Goal: Task Accomplishment & Management: Manage account settings

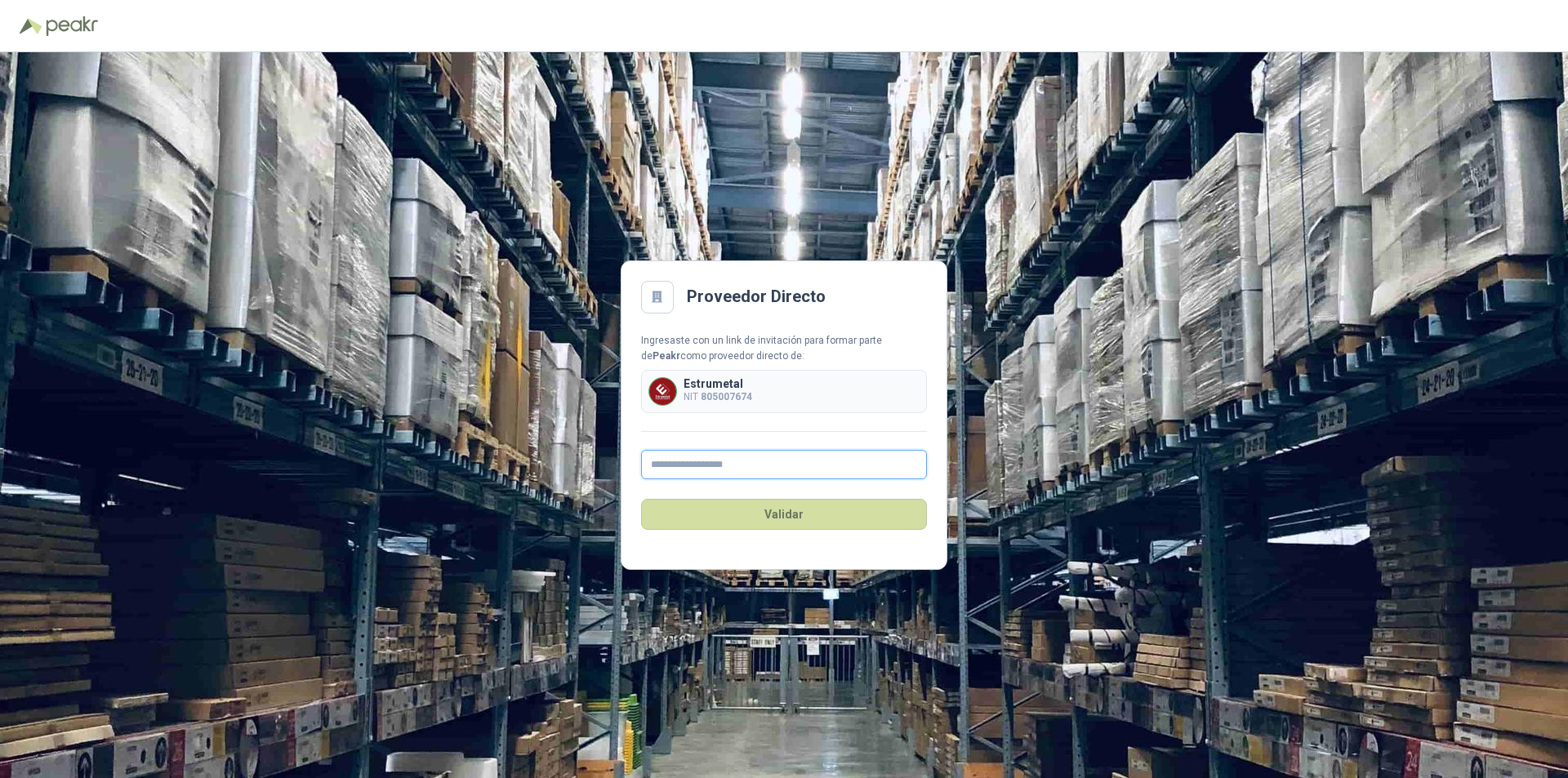
click at [697, 463] on input "text" at bounding box center [783, 464] width 285 height 29
type input "**********"
click at [796, 518] on button "Validar" at bounding box center [783, 514] width 285 height 31
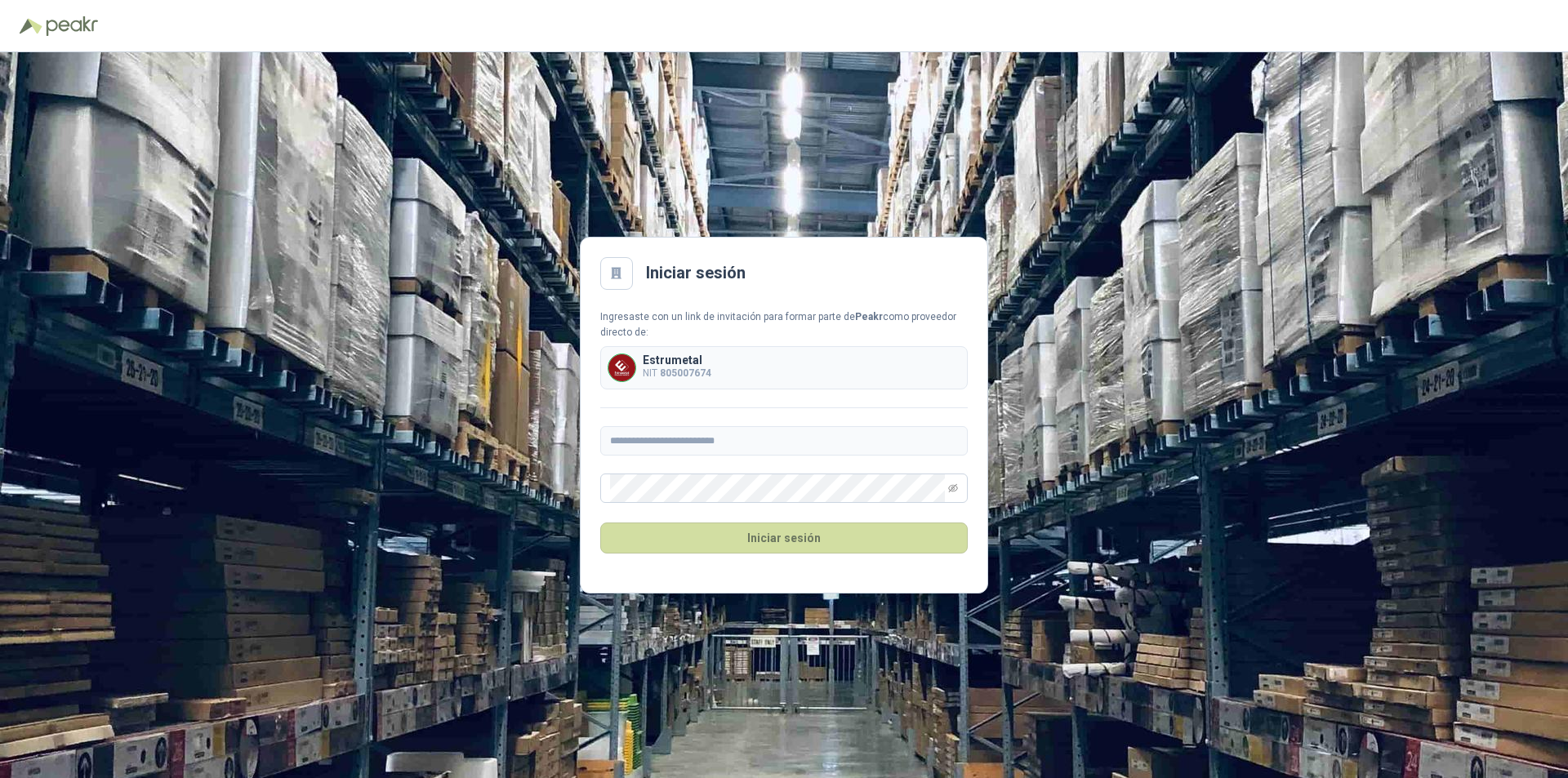
click at [663, 572] on div "Iniciar sesión" at bounding box center [783, 538] width 367 height 70
click at [732, 531] on button "Iniciar sesión" at bounding box center [783, 538] width 367 height 31
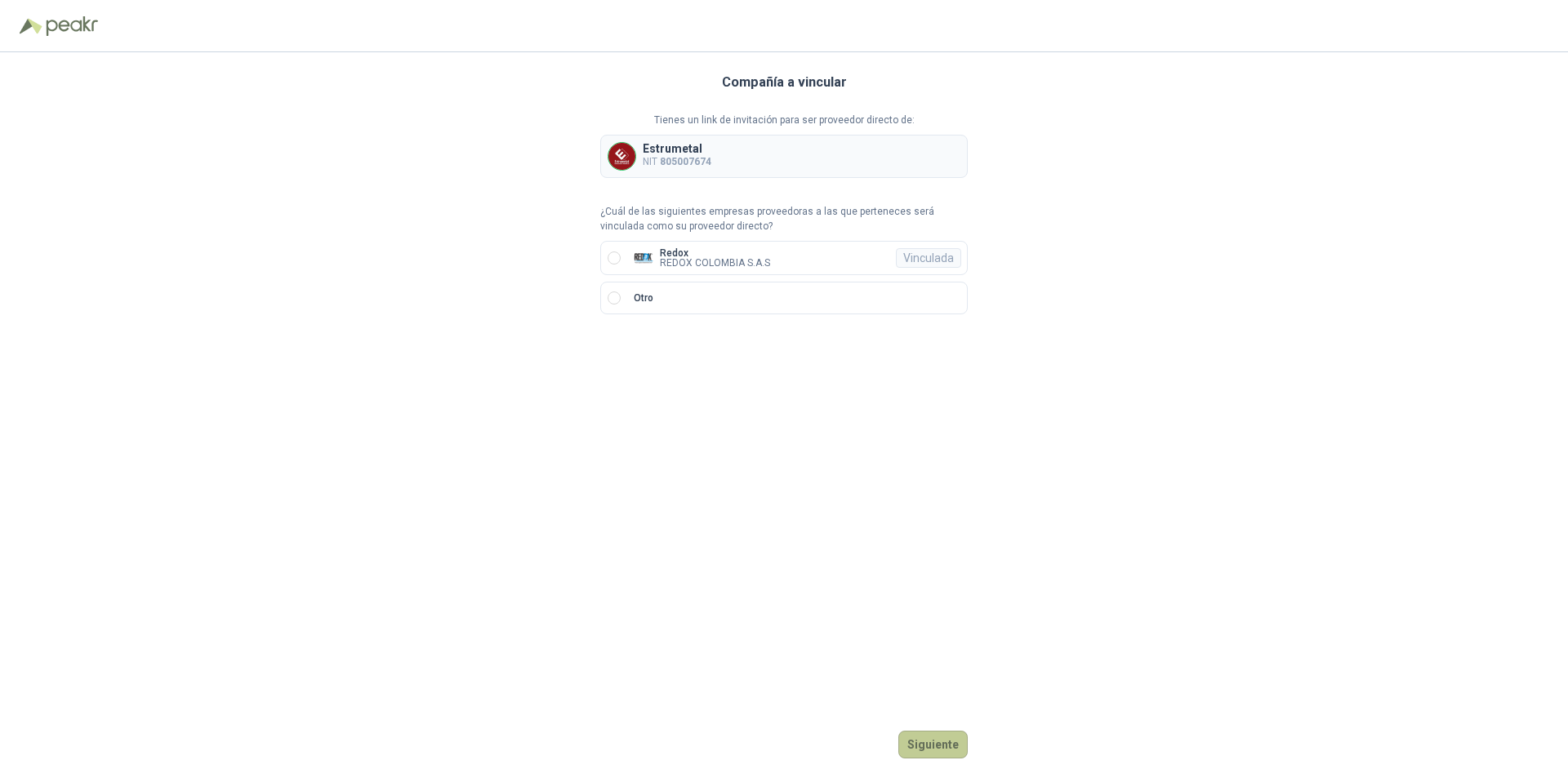
click at [923, 754] on button "Siguiente" at bounding box center [932, 744] width 69 height 28
click at [938, 744] on button "Ingresar" at bounding box center [935, 744] width 65 height 28
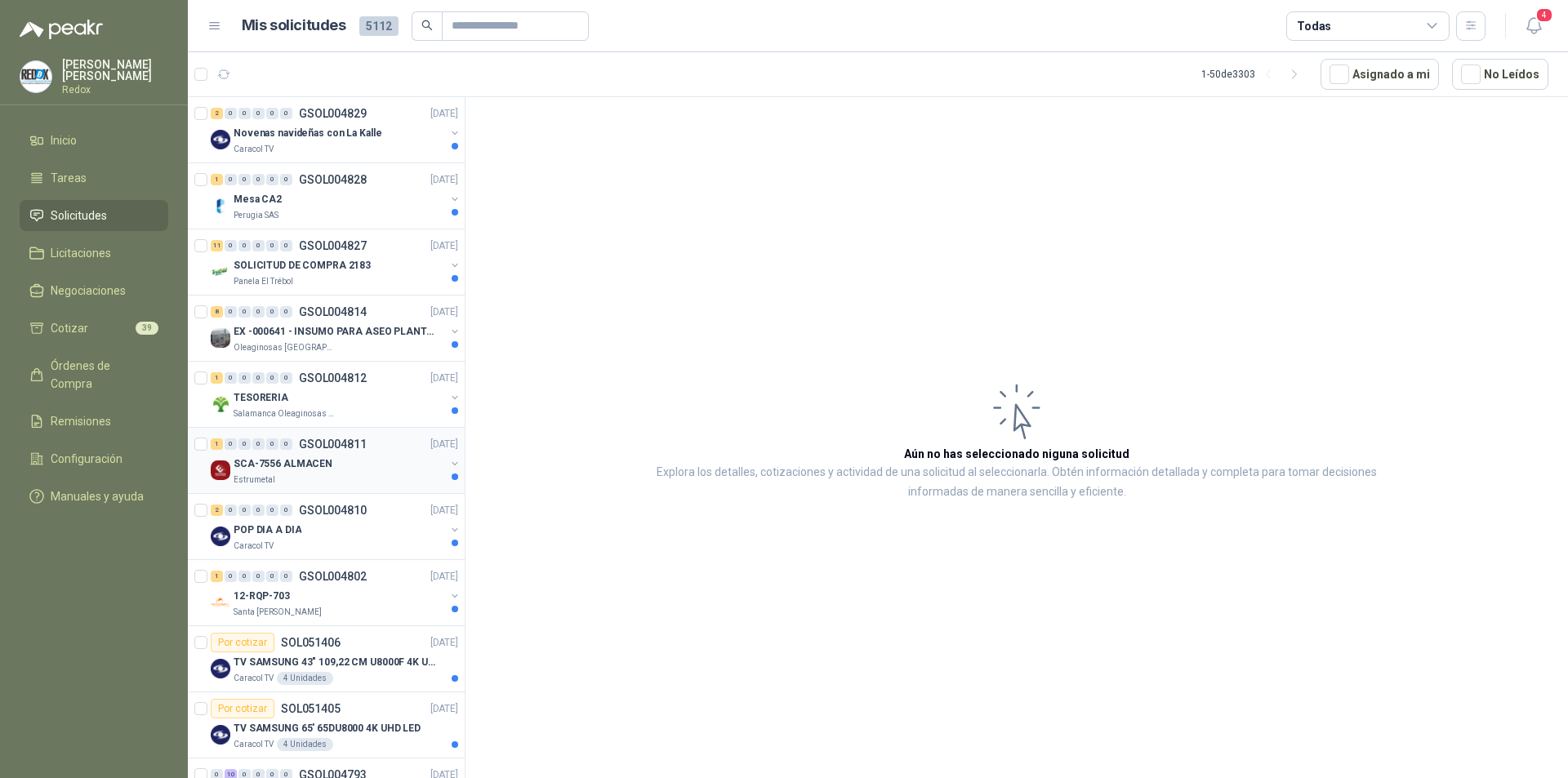
click at [300, 471] on p "SCA-7556 ALMACEN" at bounding box center [283, 463] width 99 height 15
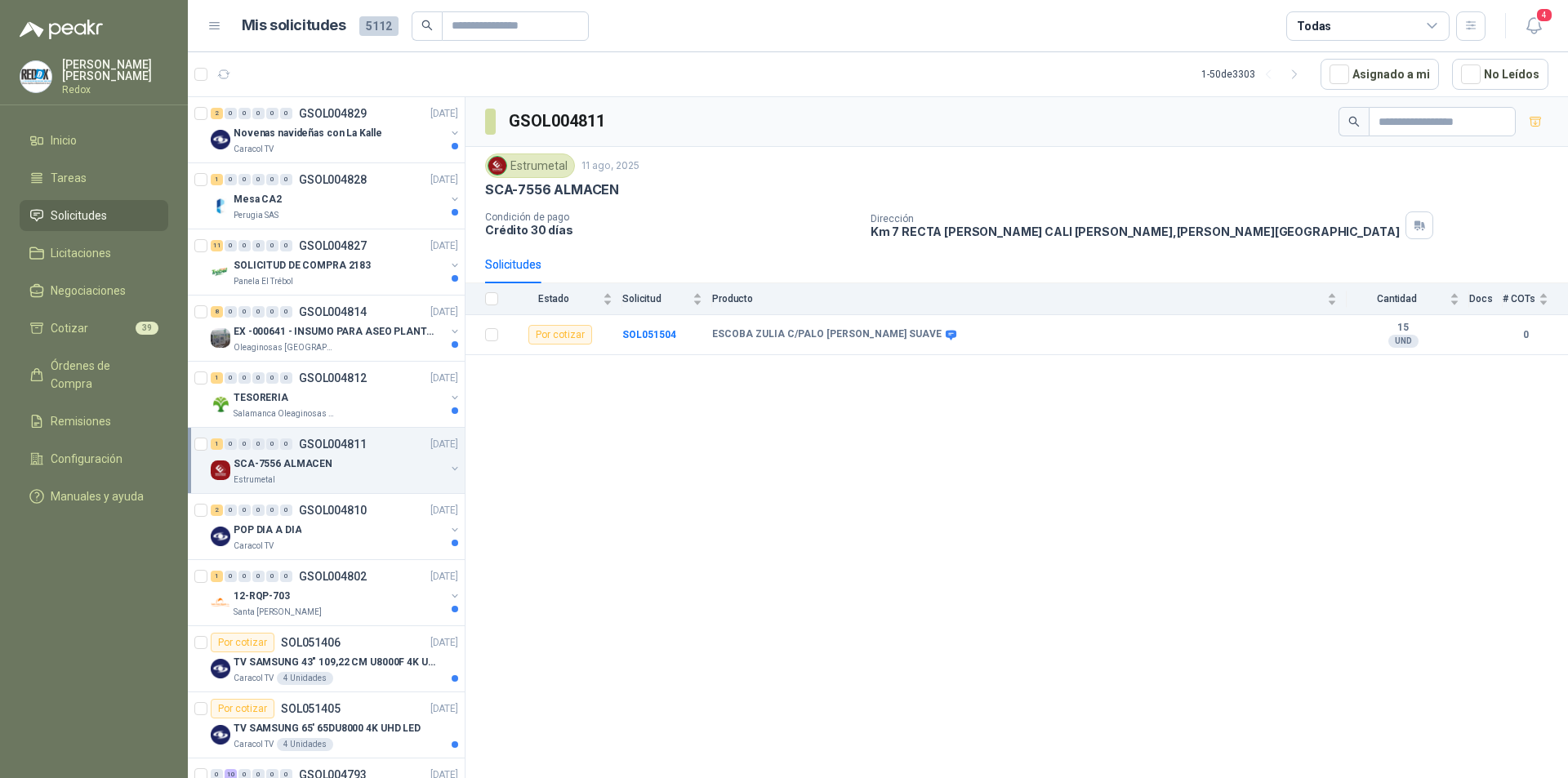
click at [1076, 752] on div "GSOL004811 Estrumetal 11 ago, 2025 SCA-7556 ALMACEN Condición de pago Crédito 3…" at bounding box center [1017, 440] width 1102 height 686
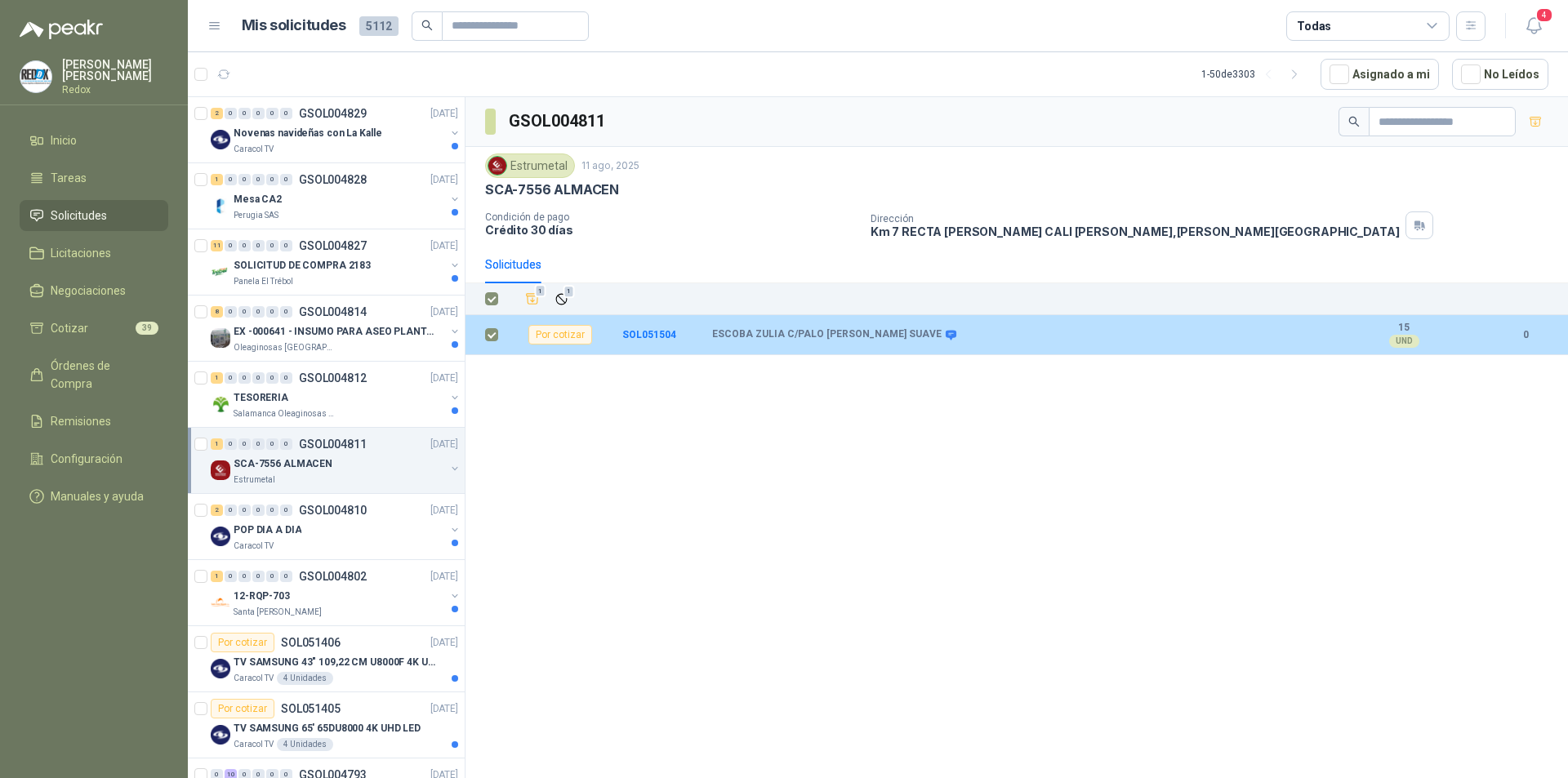
click at [563, 341] on div "Por cotizar" at bounding box center [560, 335] width 64 height 20
click at [565, 334] on div "Por cotizar" at bounding box center [560, 335] width 64 height 20
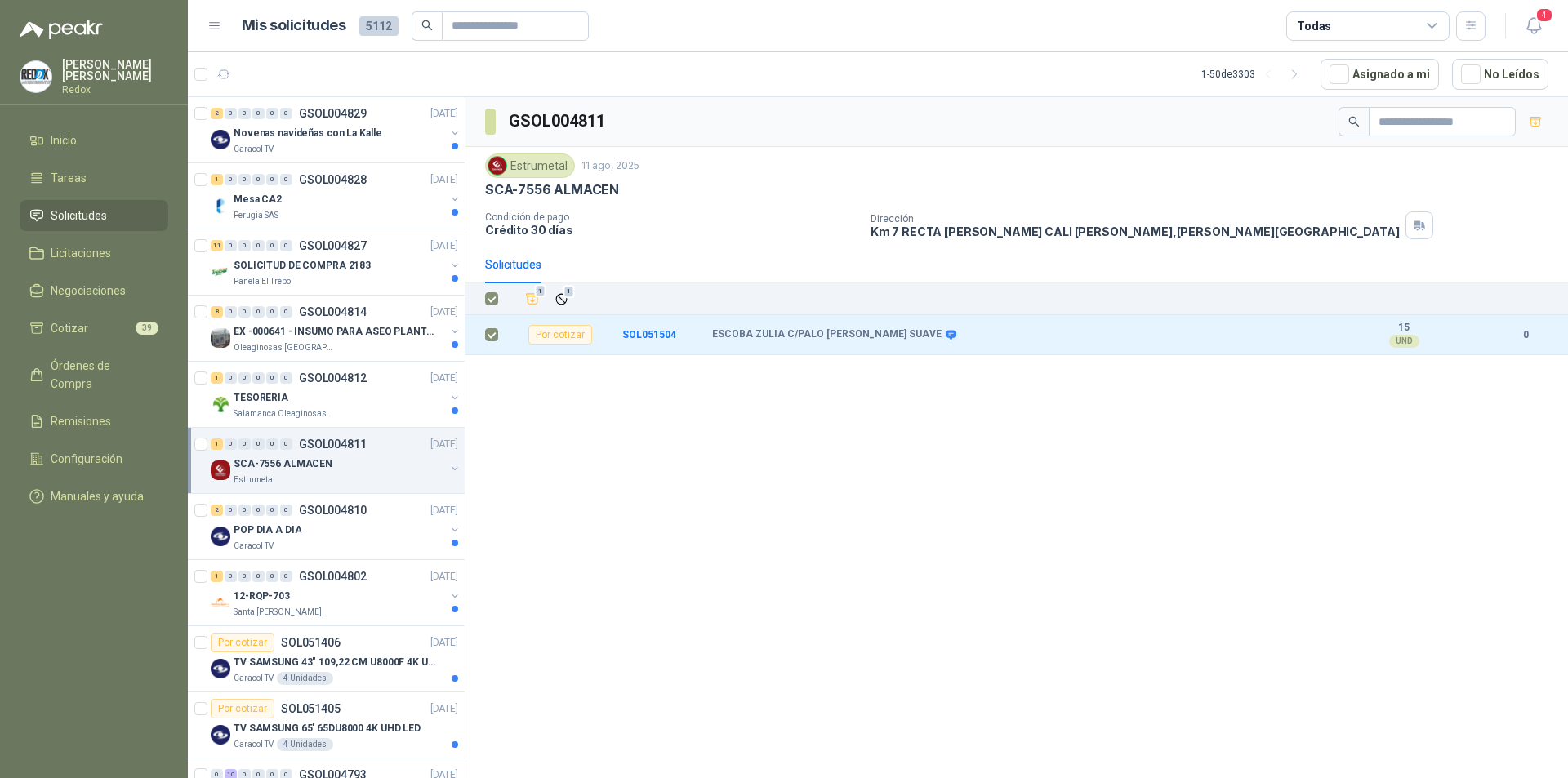
click at [1319, 547] on div "GSOL004811 Estrumetal 11 ago, 2025 SCA-7556 ALMACEN Condición de pago Crédito 3…" at bounding box center [1017, 440] width 1102 height 686
click at [1425, 27] on icon at bounding box center [1432, 26] width 15 height 15
click at [1331, 388] on div "GSOL004811 Estrumetal 11 ago, 2025 SCA-7556 ALMACEN Condición de pago Crédito 3…" at bounding box center [1017, 440] width 1102 height 686
drag, startPoint x: 1543, startPoint y: 1, endPoint x: 1096, endPoint y: 453, distance: 635.7
click at [1096, 453] on div "GSOL004811 Estrumetal 11 ago, 2025 SCA-7556 ALMACEN Condición de pago Crédito 3…" at bounding box center [1017, 440] width 1102 height 686
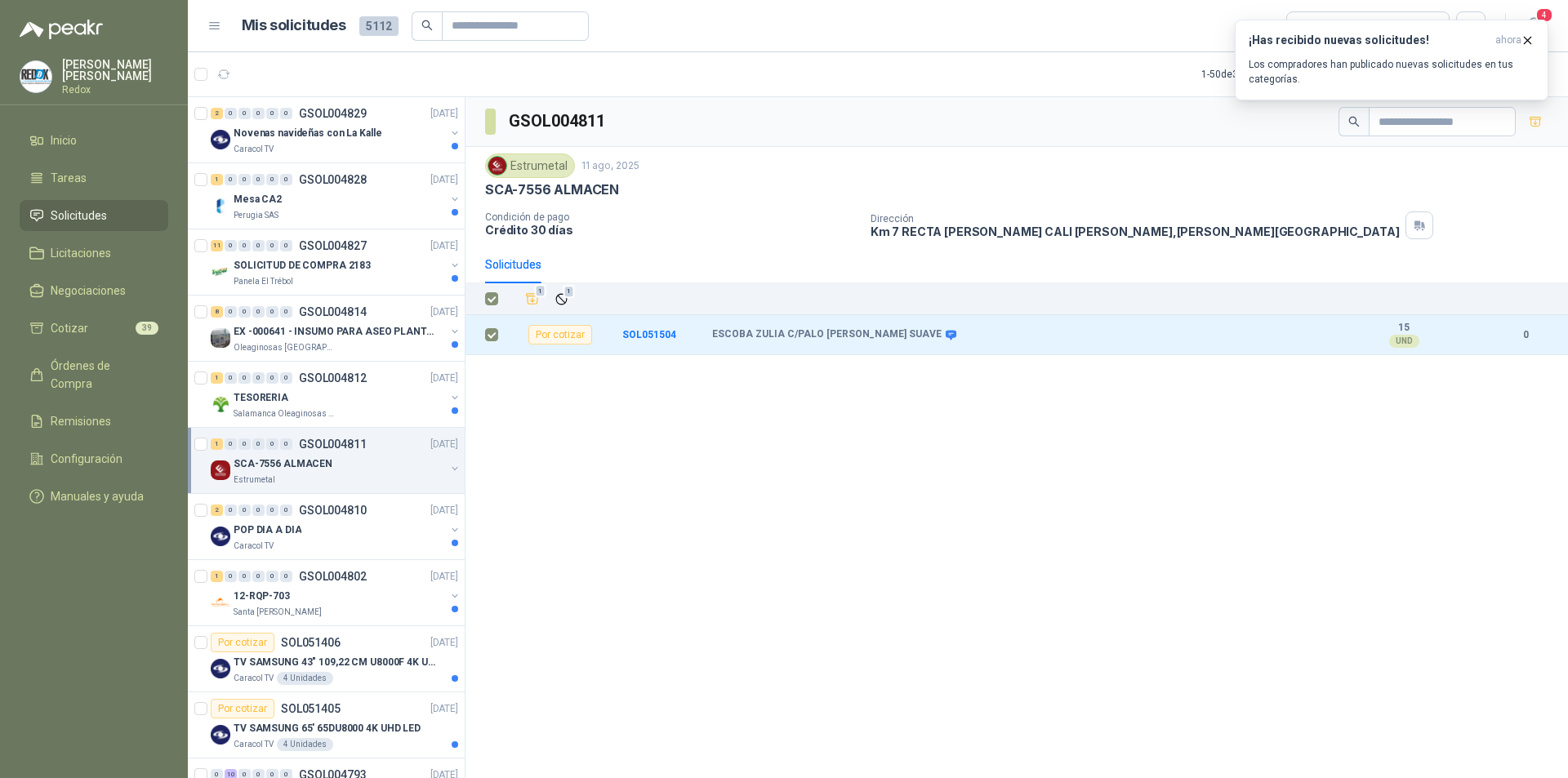
click at [977, 672] on div "GSOL004811 Estrumetal 11 ago, 2025 SCA-7556 ALMACEN Condición de pago Crédito 3…" at bounding box center [1017, 440] width 1102 height 686
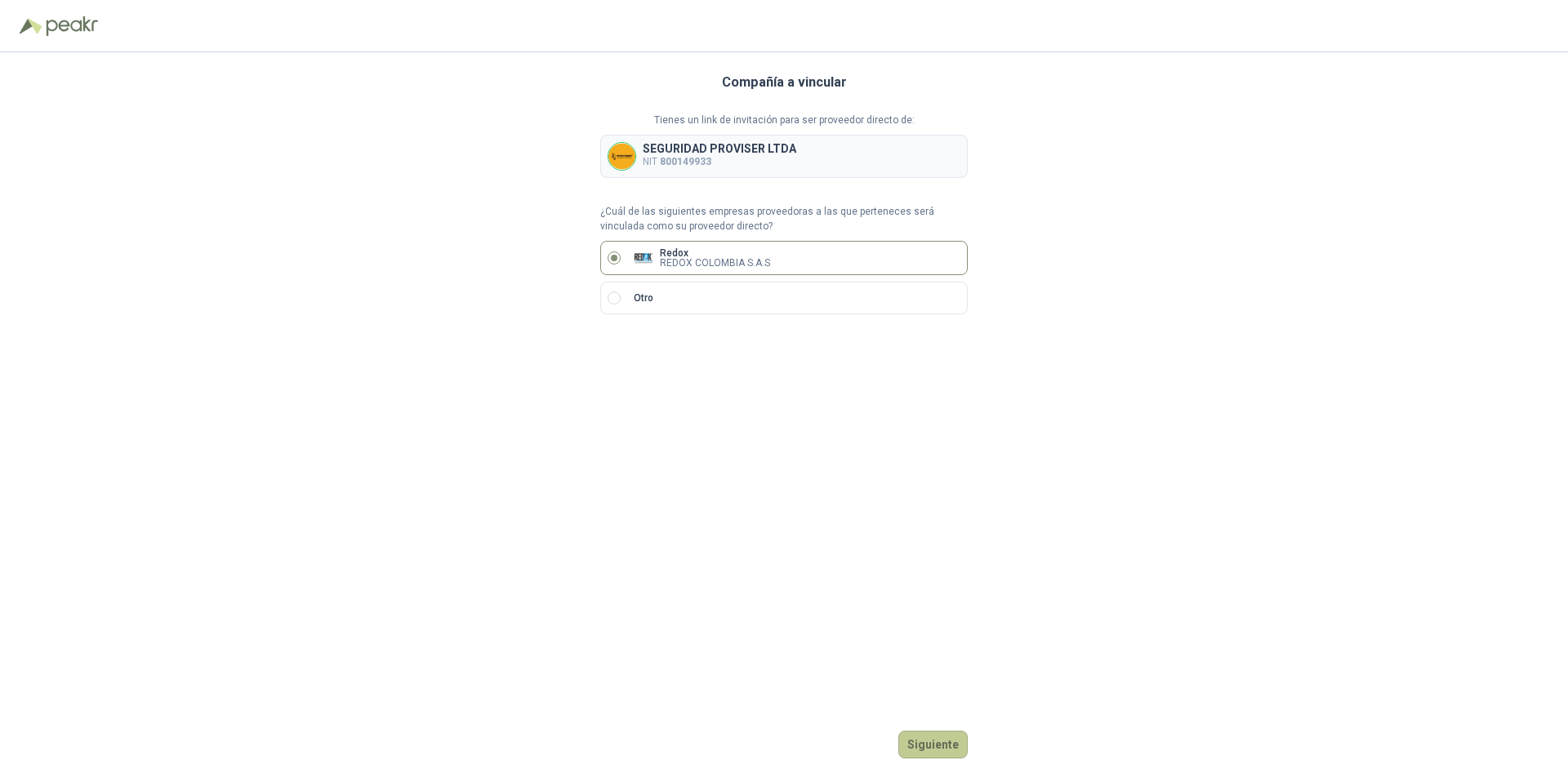
click at [939, 750] on button "Siguiente" at bounding box center [932, 744] width 69 height 28
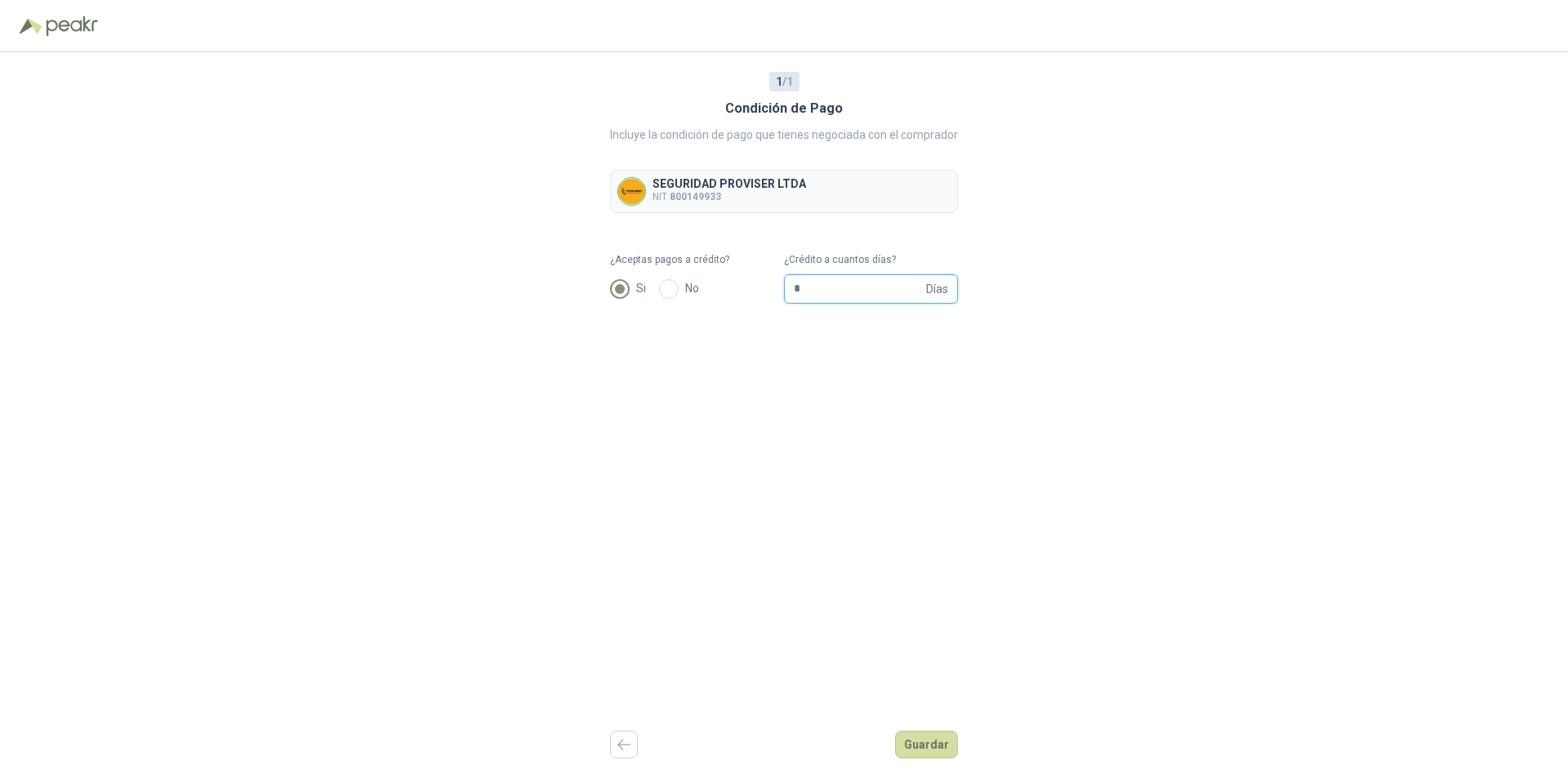
click at [804, 292] on input "*" at bounding box center [858, 289] width 129 height 28
type input "**"
click at [926, 754] on button "Guardar" at bounding box center [926, 744] width 63 height 28
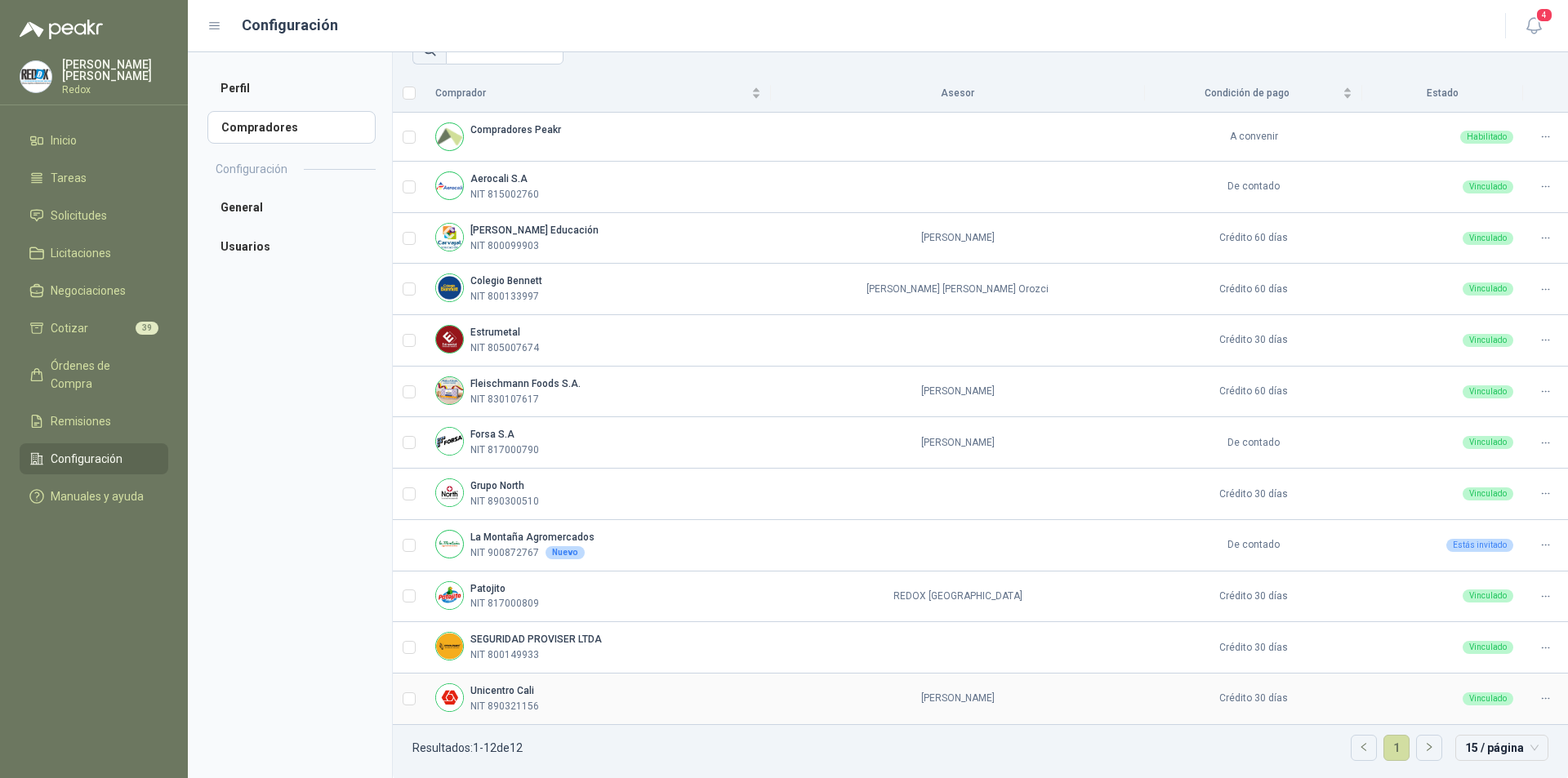
scroll to position [134, 0]
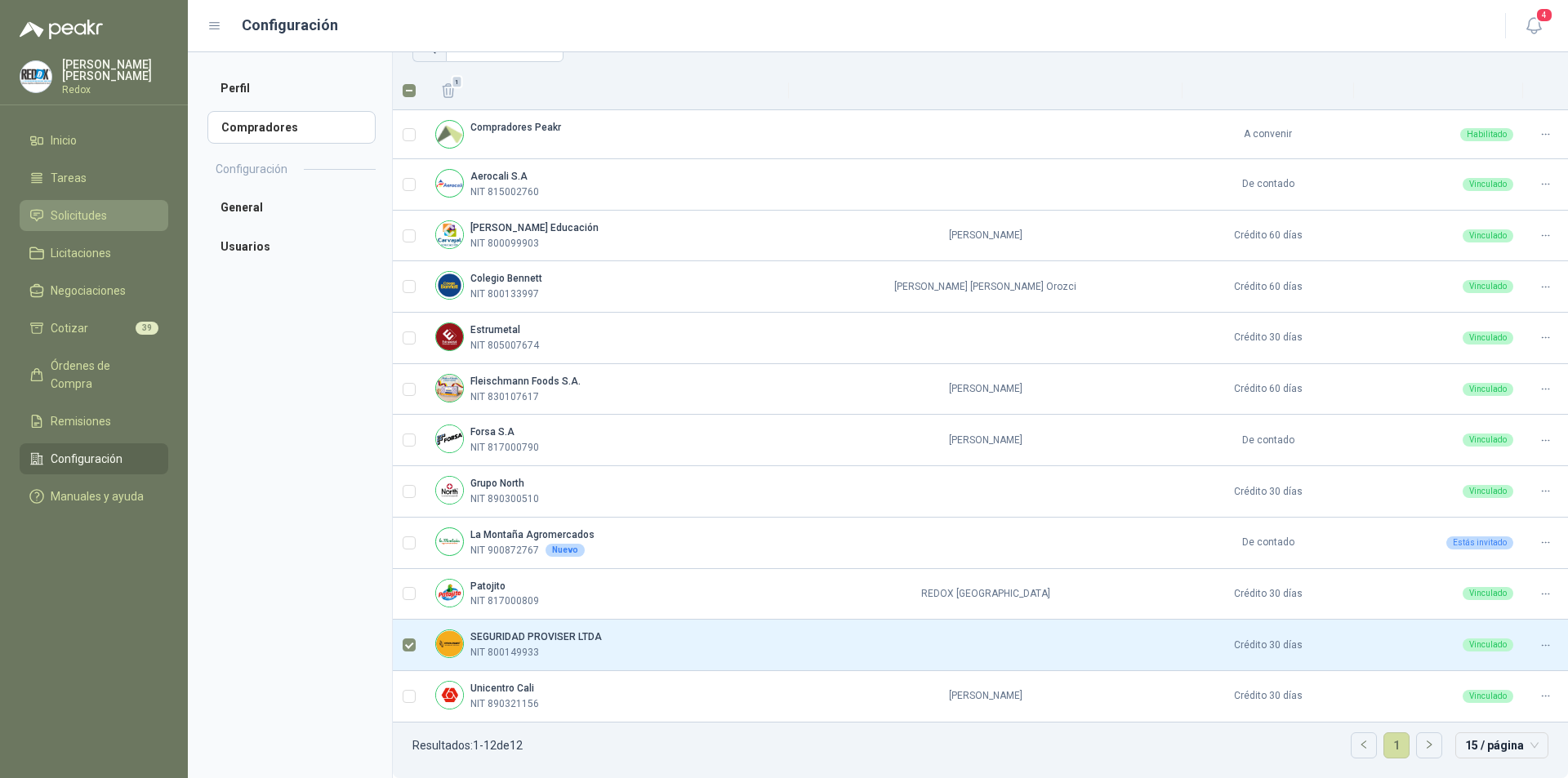
click at [60, 213] on span "Solicitudes" at bounding box center [78, 215] width 56 height 18
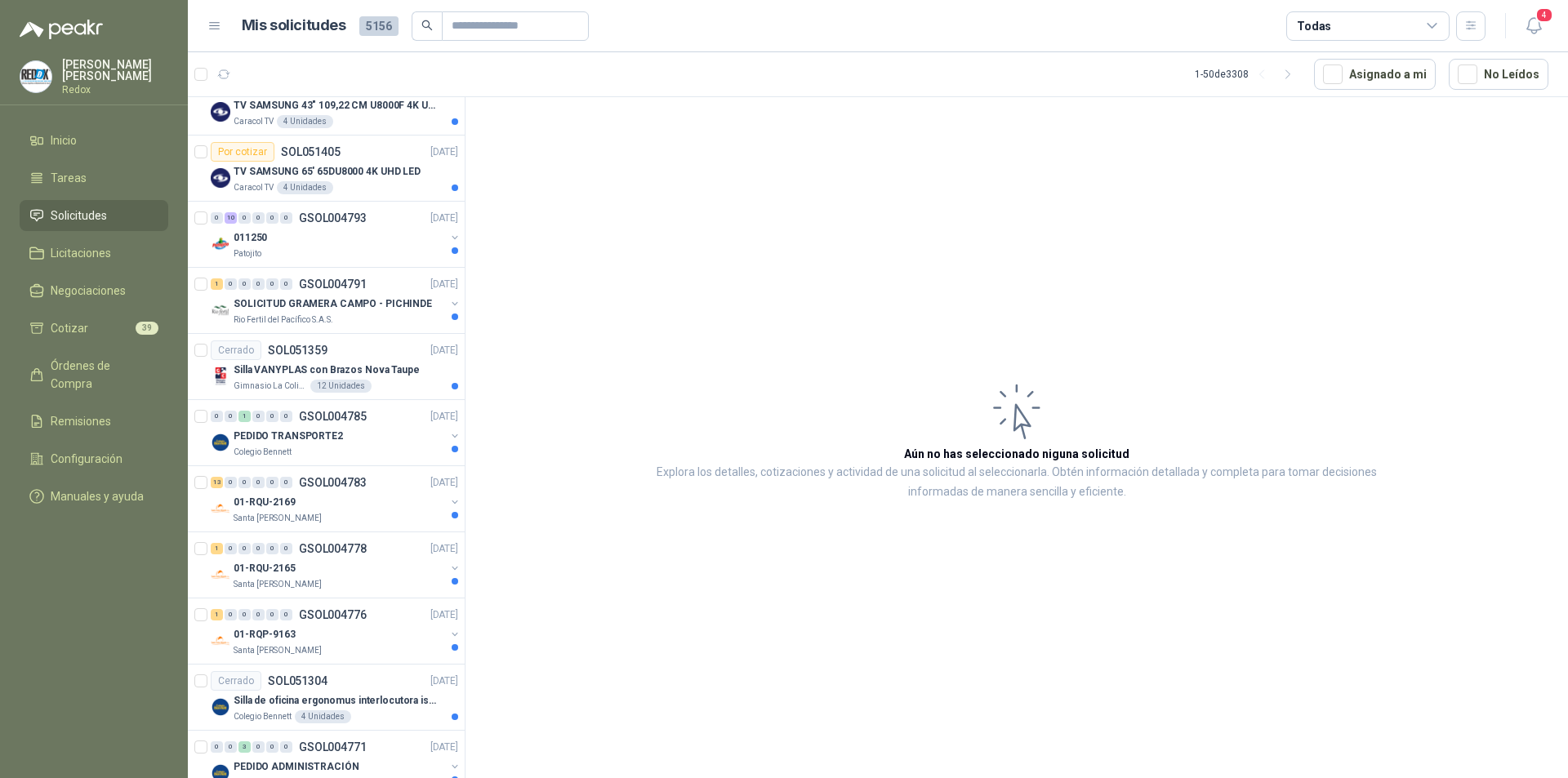
scroll to position [898, 0]
